Goal: Information Seeking & Learning: Learn about a topic

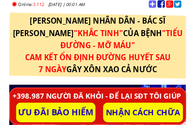
scroll to position [56, 0]
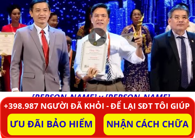
click at [100, 36] on div at bounding box center [97, 37] width 19 height 19
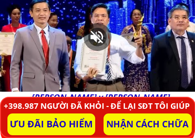
click at [42, 76] on div at bounding box center [97, 36] width 195 height 109
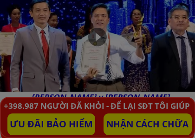
scroll to position [0, 0]
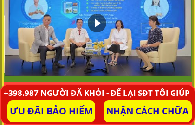
scroll to position [585, 0]
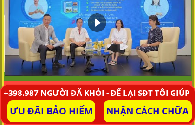
click at [98, 25] on div at bounding box center [97, 22] width 19 height 19
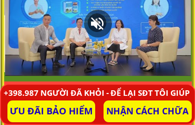
click at [100, 23] on div at bounding box center [98, 24] width 28 height 28
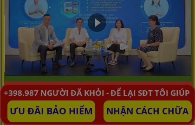
scroll to position [0, 0]
